Goal: Task Accomplishment & Management: Complete application form

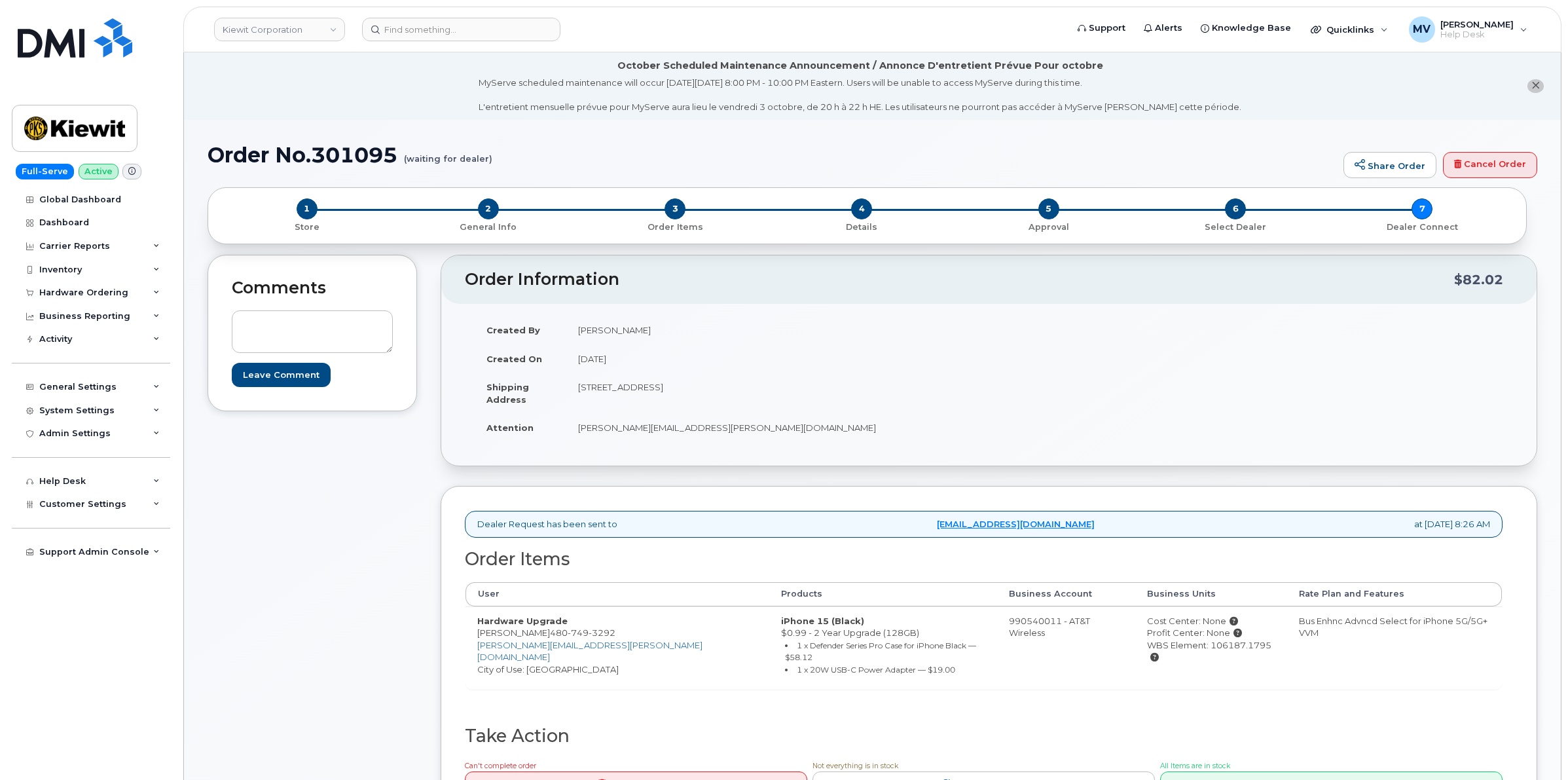
scroll to position [328, 0]
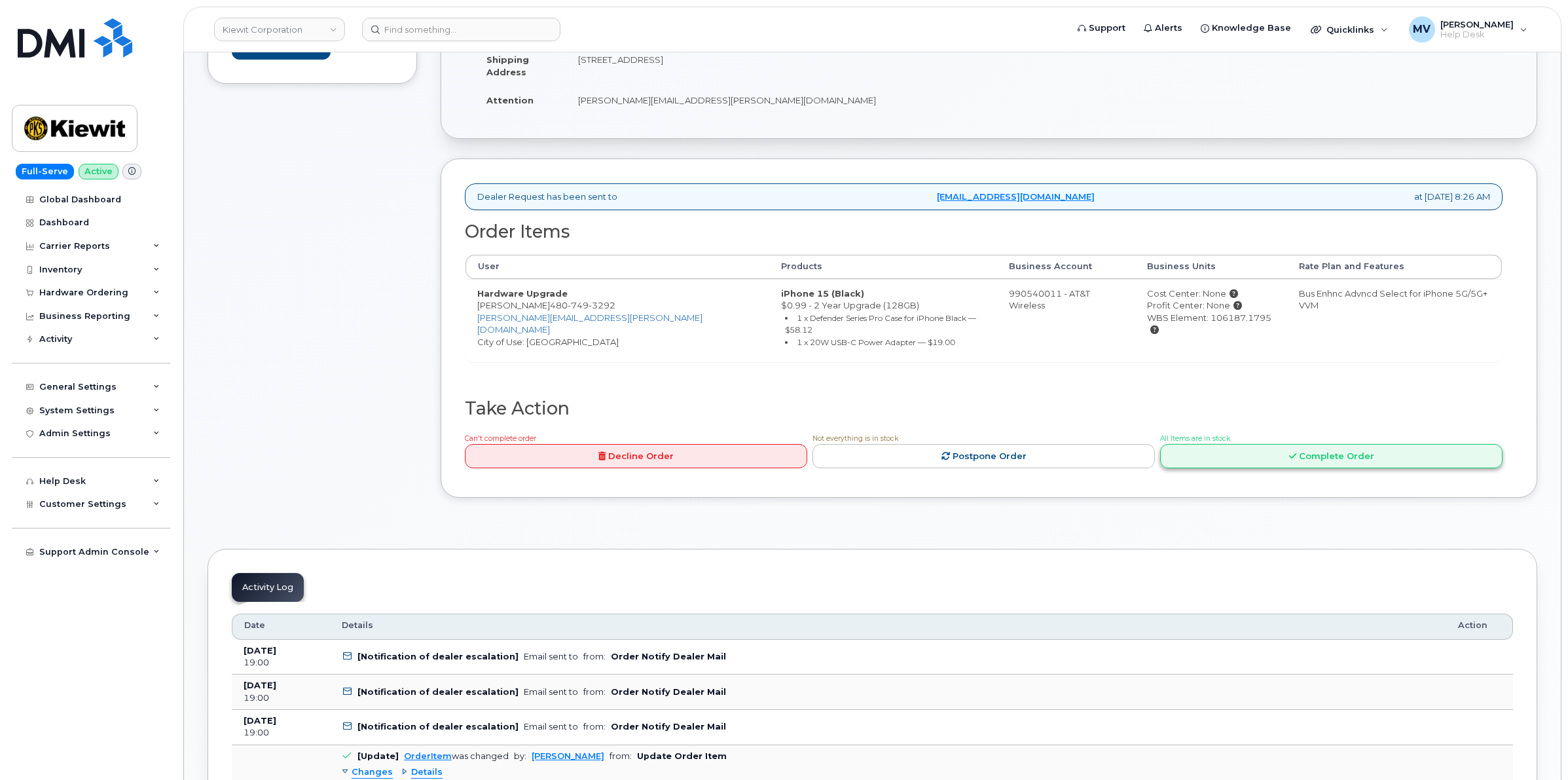
click at [1316, 444] on link "Complete Order" at bounding box center [1330, 456] width 342 height 24
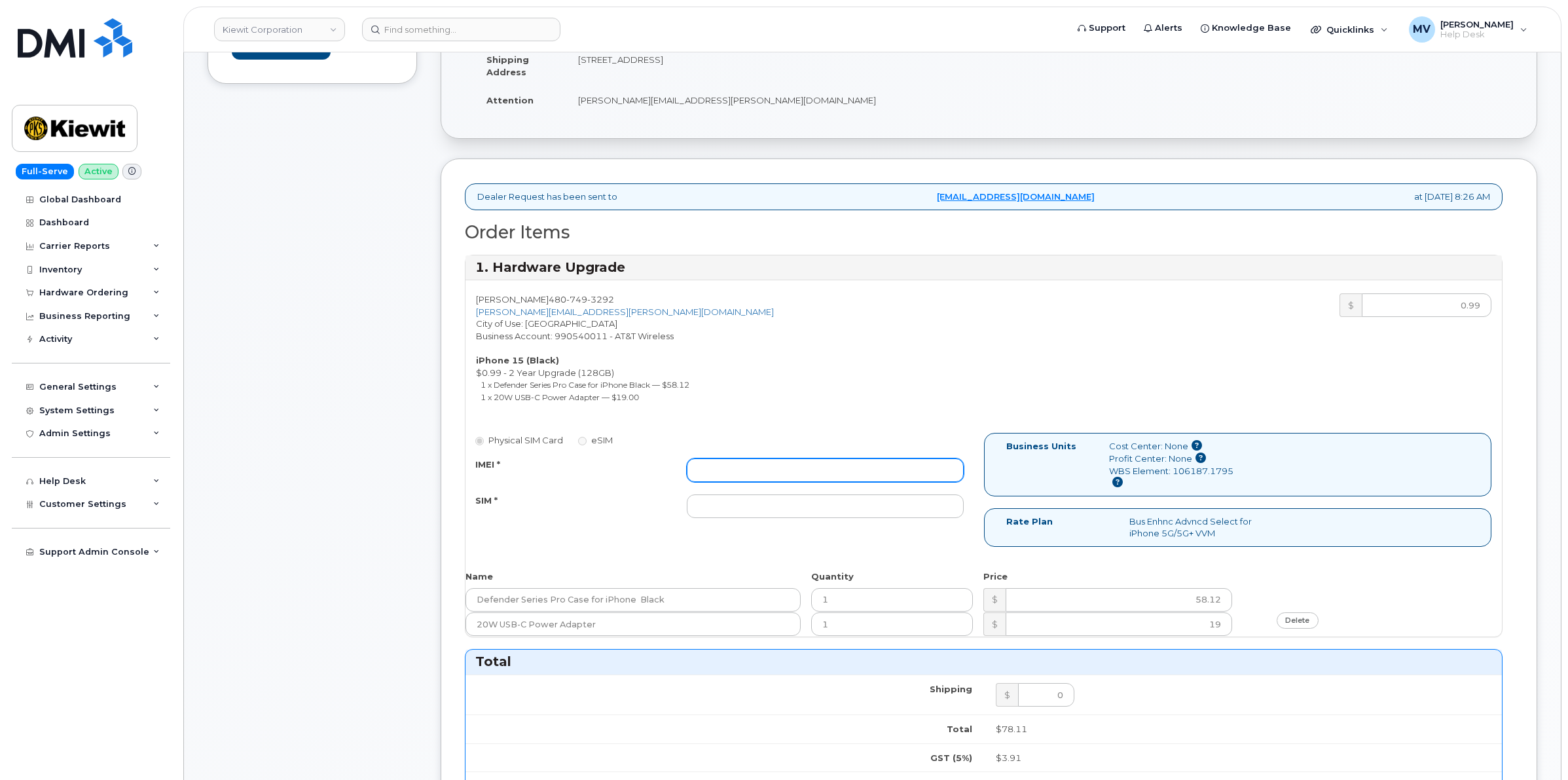
click at [738, 467] on input "IMEI *" at bounding box center [824, 470] width 276 height 23
paste input "356684160521192"
type input "356684160521192"
click at [745, 515] on input "SIM *" at bounding box center [824, 507] width 276 height 23
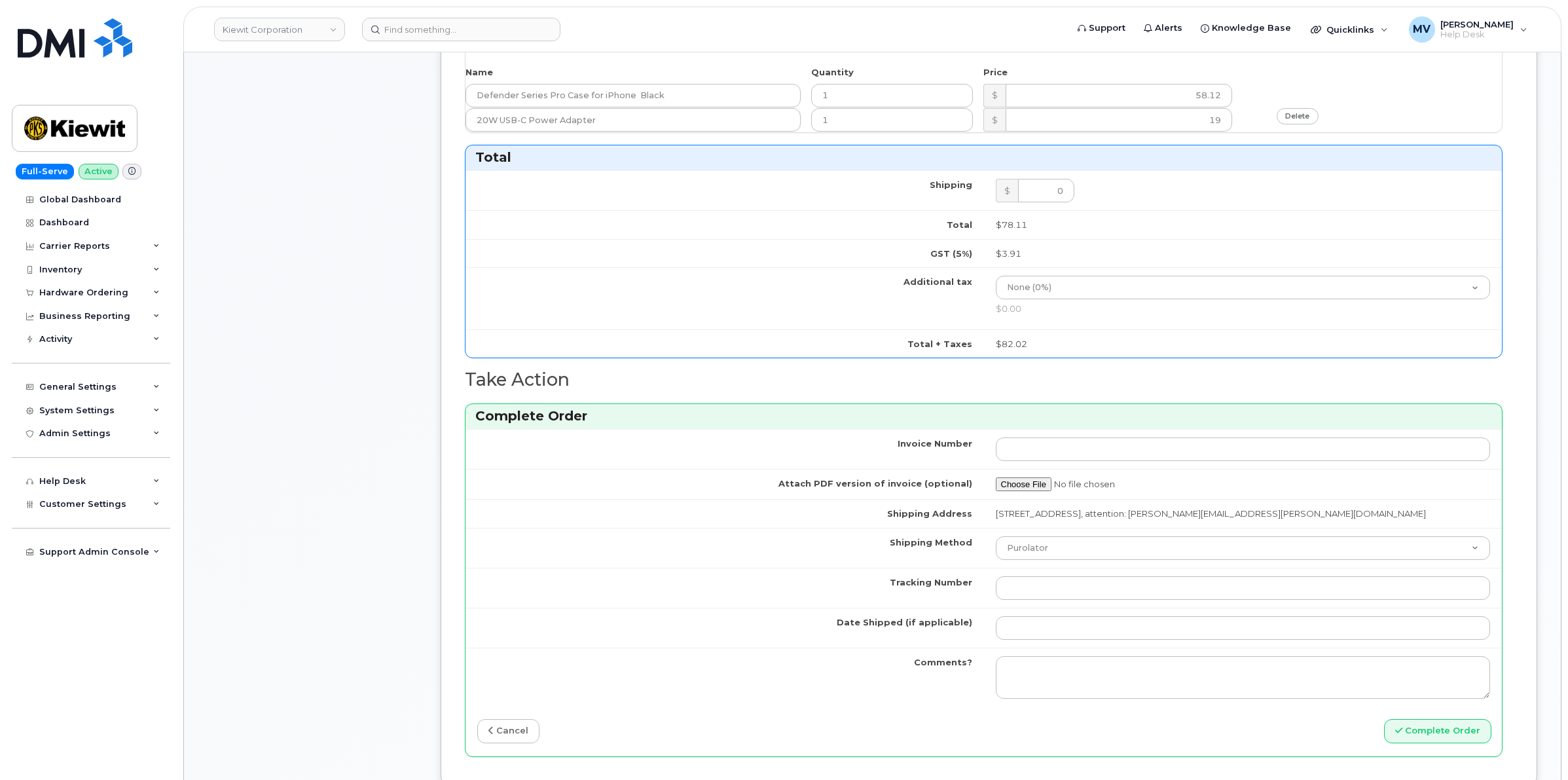
scroll to position [983, 0]
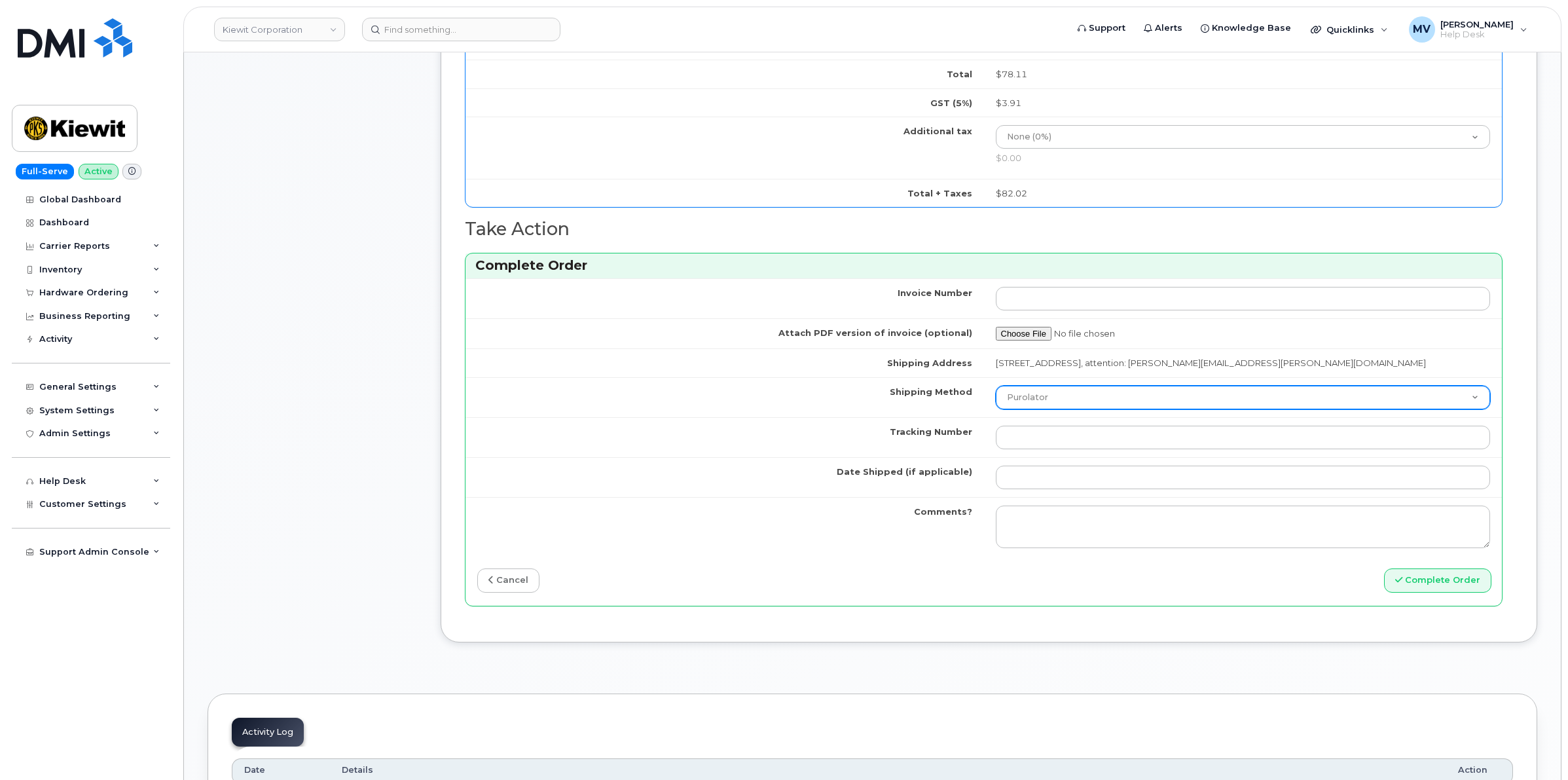
type input "n/a"
click at [1092, 409] on select "Purolator UPS FedEx Canada Post Courier Other Drop Off Pick Up" at bounding box center [1243, 398] width 495 height 23
select select "FedEx"
click at [996, 401] on select "Purolator UPS FedEx Canada Post Courier Other Drop Off Pick Up" at bounding box center [1243, 398] width 495 height 23
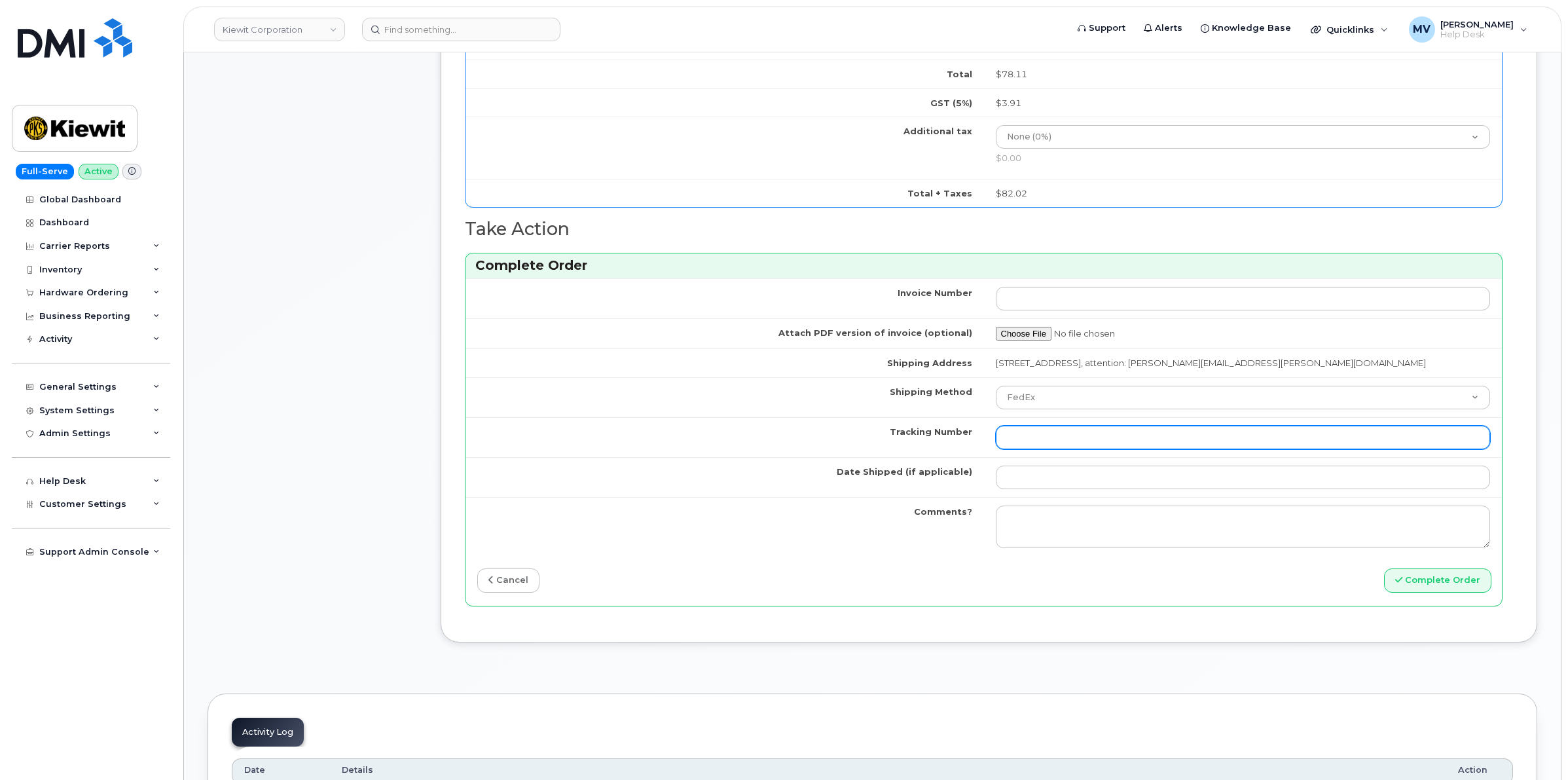
click at [1065, 449] on input "Tracking Number" at bounding box center [1243, 438] width 495 height 23
paste input "454266937973"
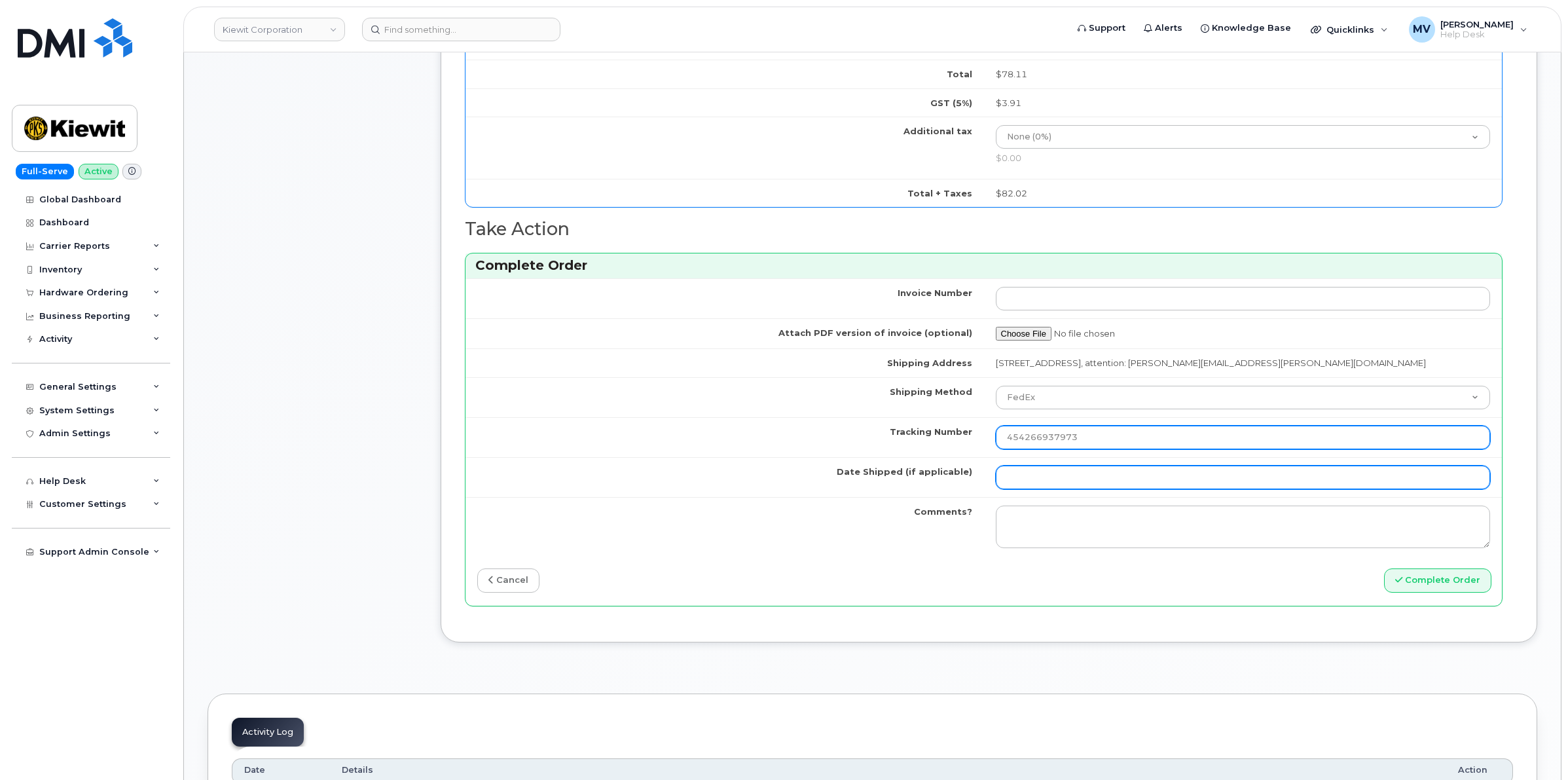
type input "454266937973"
click at [1039, 490] on input "Date Shipped (if applicable)" at bounding box center [1243, 477] width 495 height 23
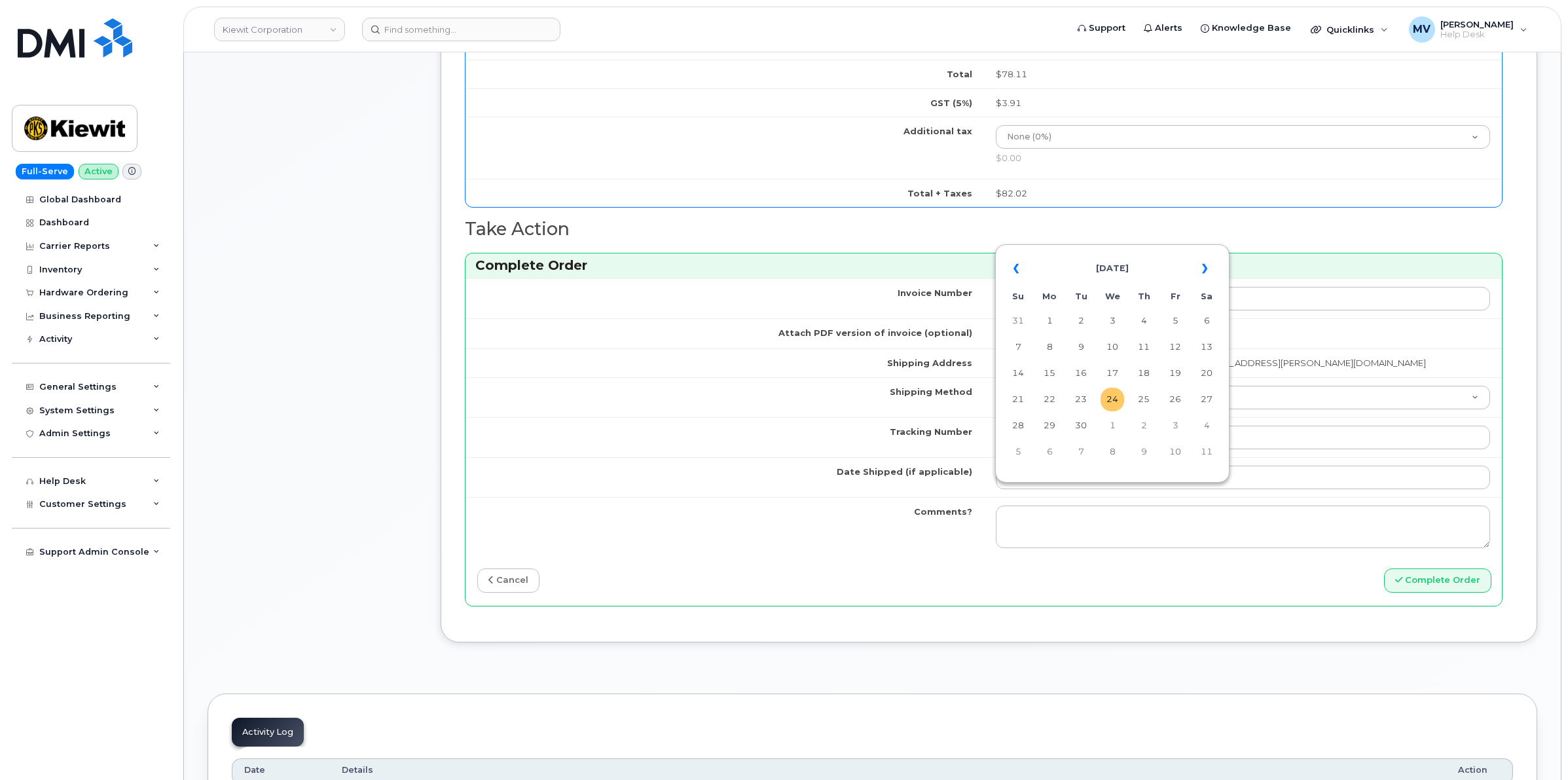
click at [1121, 404] on td "24" at bounding box center [1112, 399] width 23 height 23
type input "[DATE]"
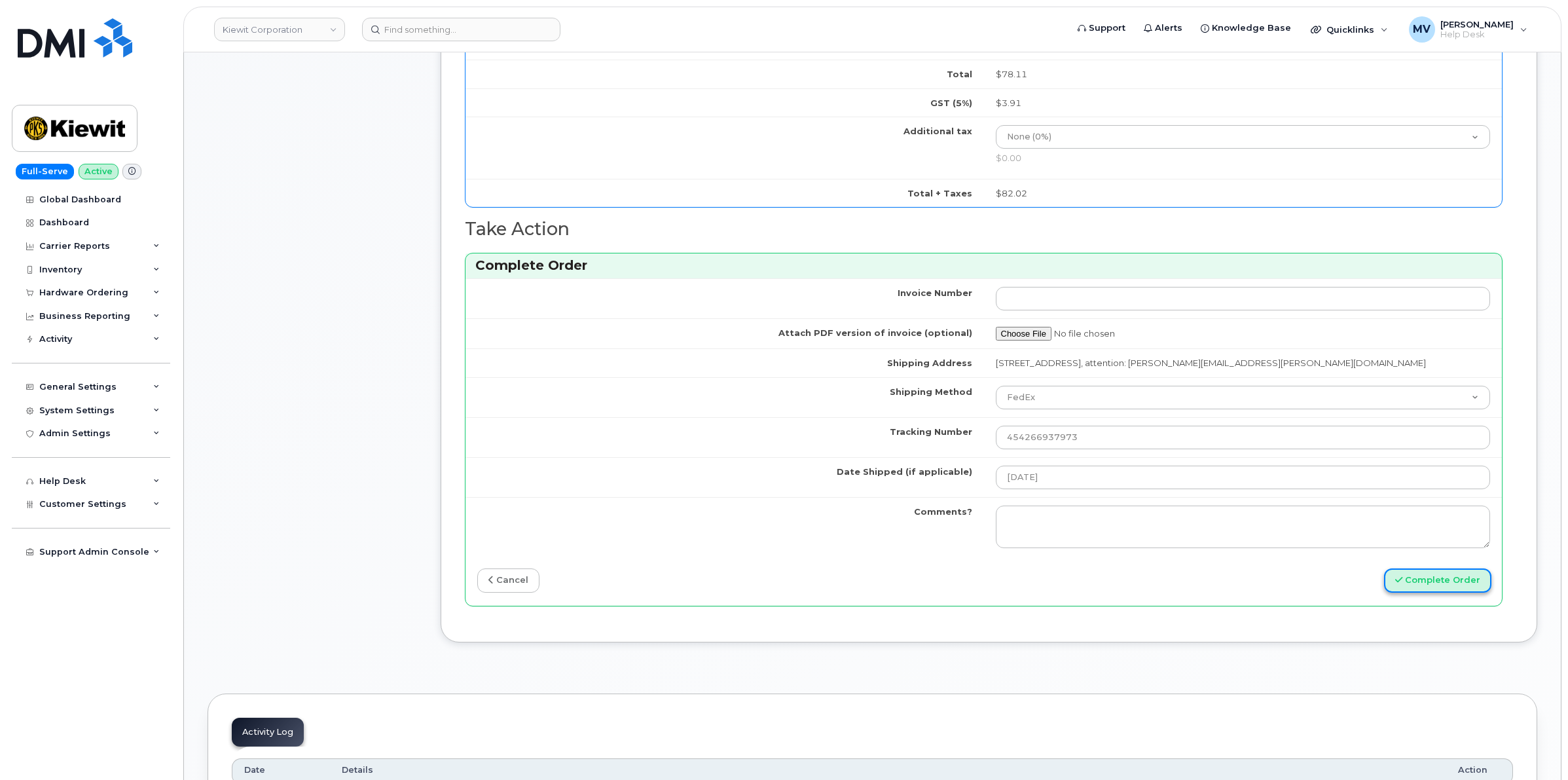
click at [1441, 592] on button "Complete Order" at bounding box center [1438, 580] width 107 height 24
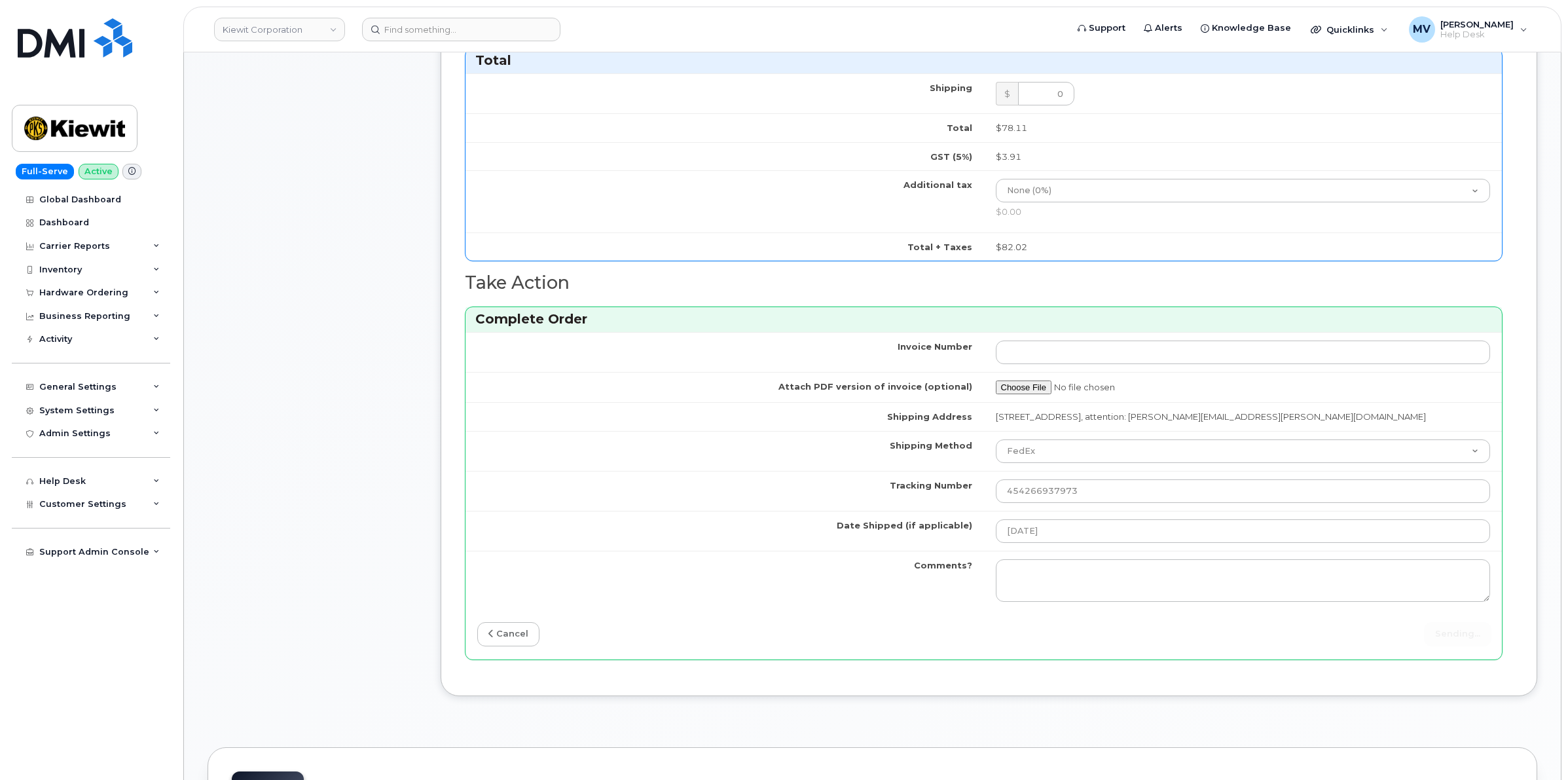
scroll to position [901, 0]
